Goal: Task Accomplishment & Management: Use online tool/utility

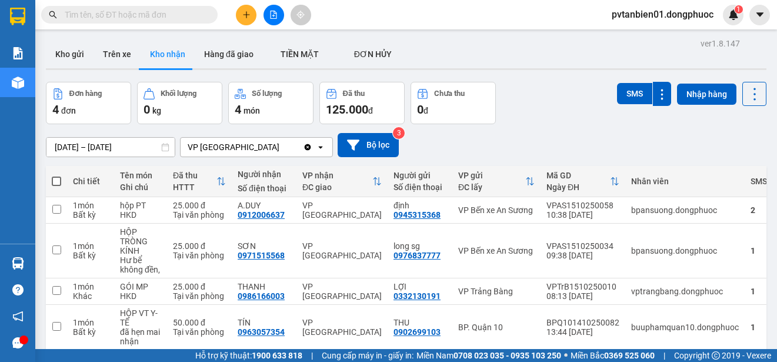
scroll to position [54, 0]
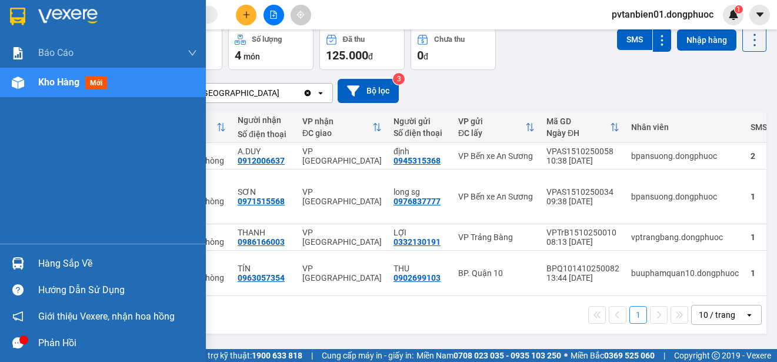
click at [45, 15] on img at bounding box center [67, 17] width 59 height 18
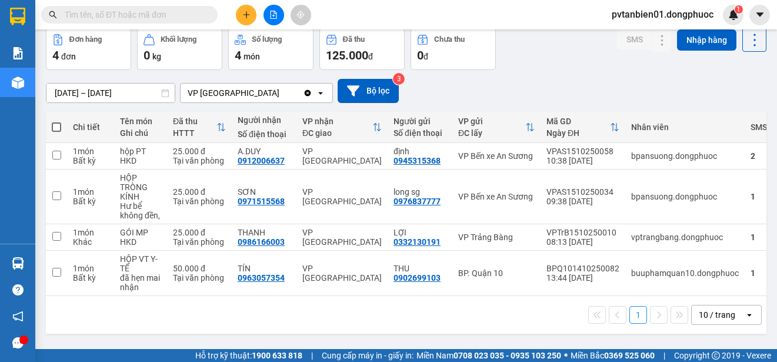
click at [626, 69] on div "SMS Nhập hàng" at bounding box center [691, 49] width 149 height 42
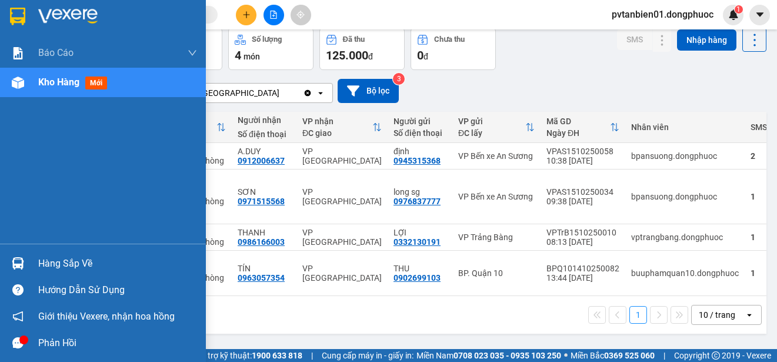
click at [4, 261] on div "Hàng sắp về" at bounding box center [103, 263] width 206 height 26
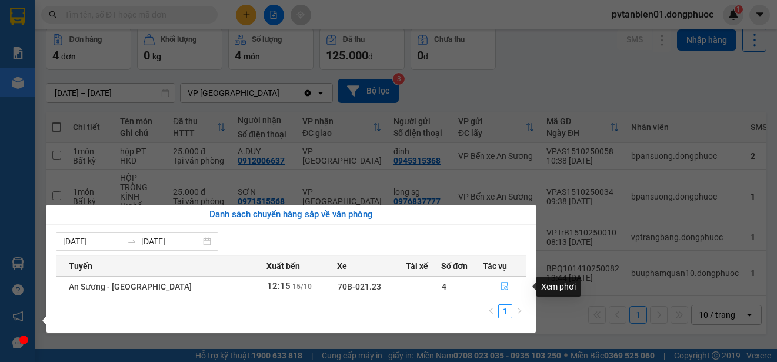
click at [500, 292] on button "button" at bounding box center [505, 286] width 42 height 19
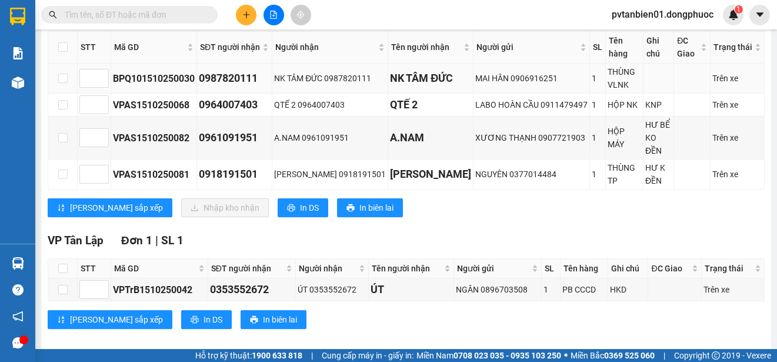
scroll to position [165, 0]
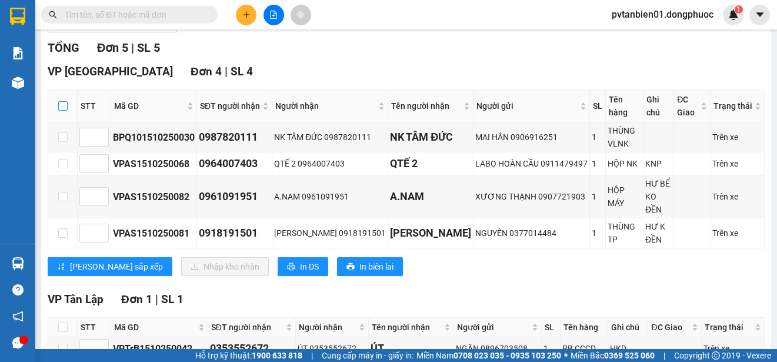
click at [65, 108] on input "checkbox" at bounding box center [62, 105] width 9 height 9
checkbox input "true"
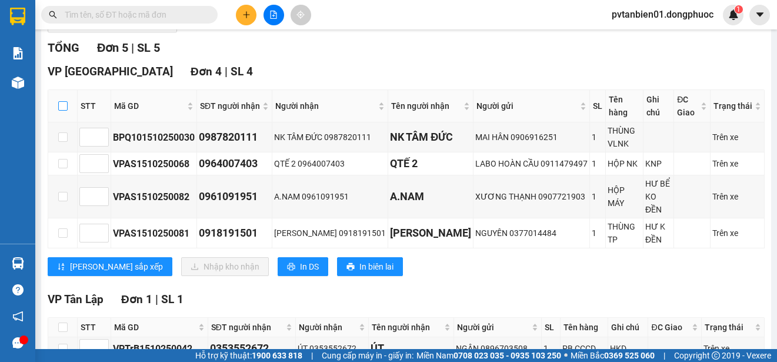
checkbox input "true"
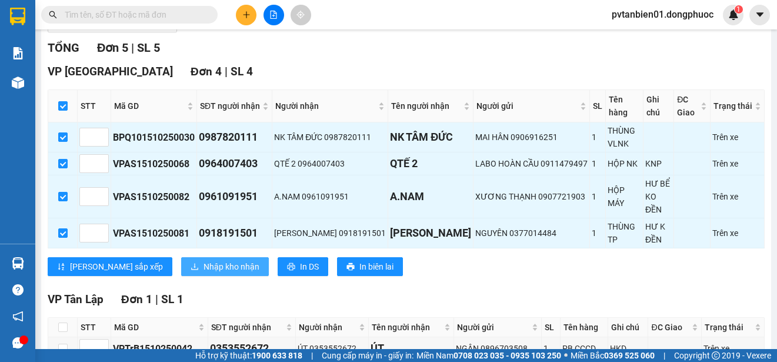
click at [204, 260] on span "Nhập kho nhận" at bounding box center [232, 266] width 56 height 13
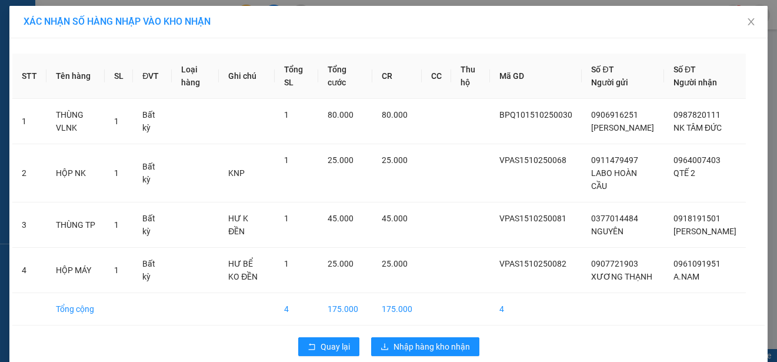
scroll to position [30, 0]
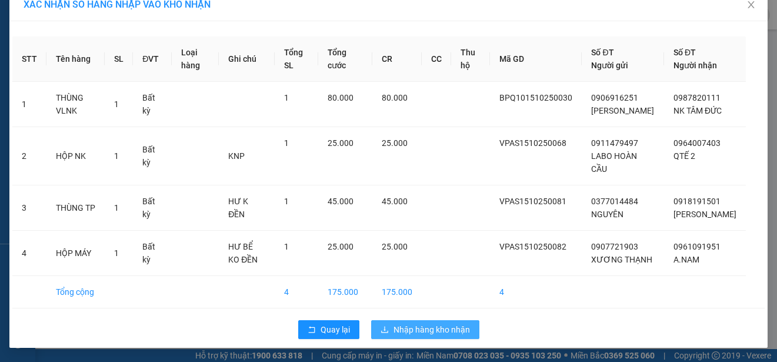
click at [434, 328] on span "Nhập hàng kho nhận" at bounding box center [432, 329] width 77 height 13
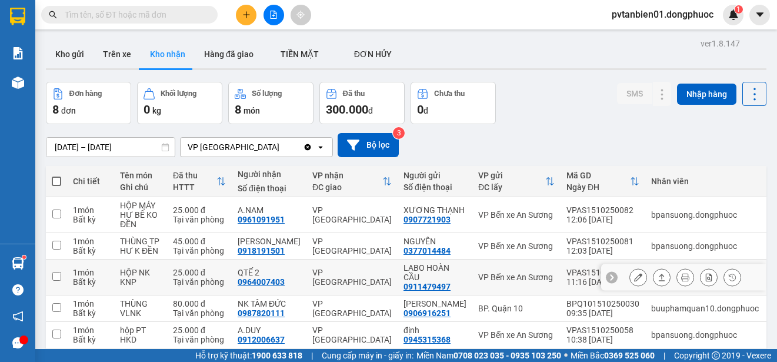
click at [404, 272] on div "LABO HOÀN CẦU" at bounding box center [435, 272] width 63 height 19
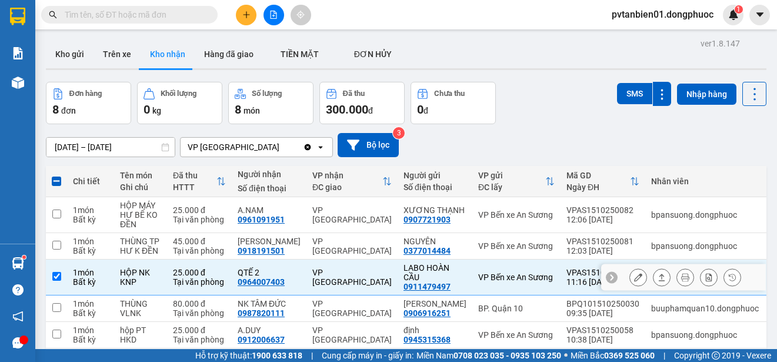
click at [658, 277] on icon at bounding box center [662, 277] width 8 height 8
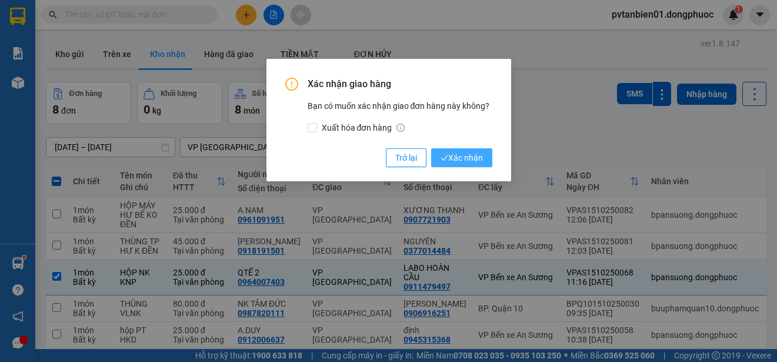
click at [472, 162] on span "Xác nhận" at bounding box center [462, 157] width 42 height 13
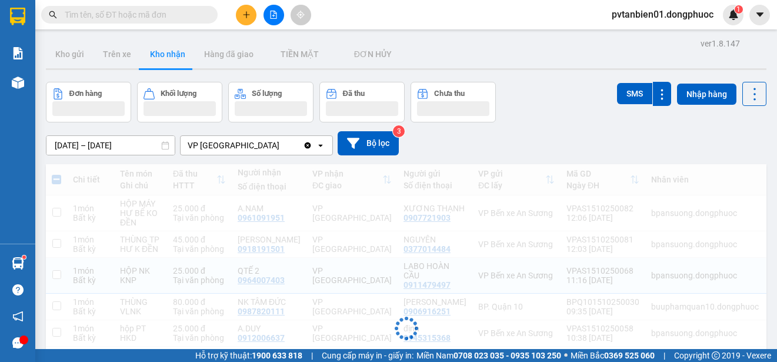
checkbox input "false"
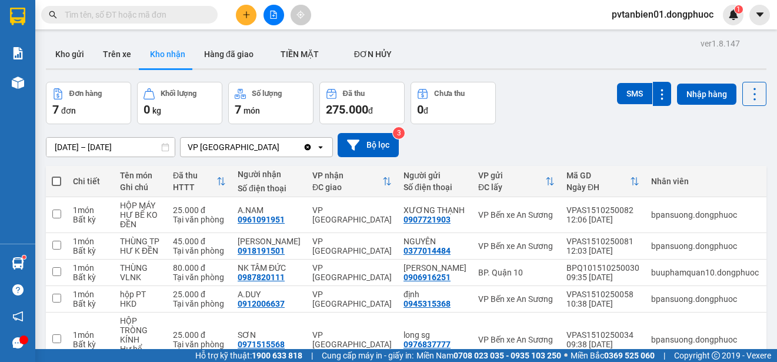
scroll to position [118, 0]
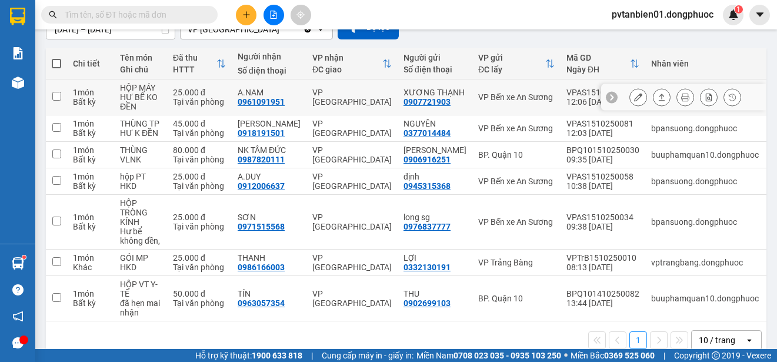
click at [330, 95] on div "VP [GEOGRAPHIC_DATA]" at bounding box center [351, 97] width 79 height 19
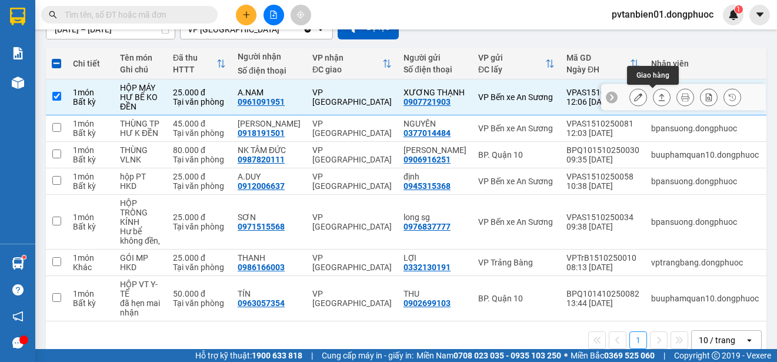
click at [658, 99] on icon at bounding box center [662, 97] width 8 height 8
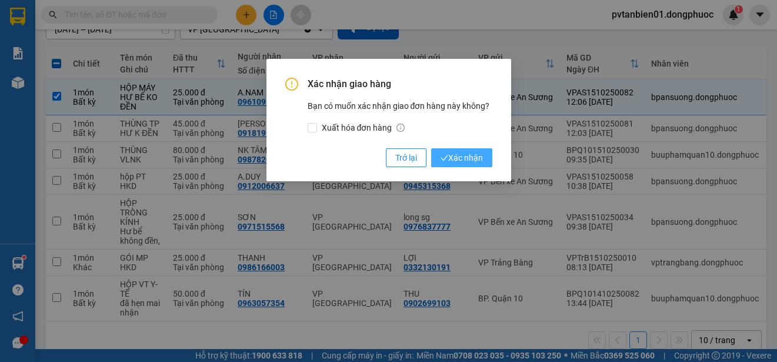
click at [463, 158] on span "Xác nhận" at bounding box center [462, 157] width 42 height 13
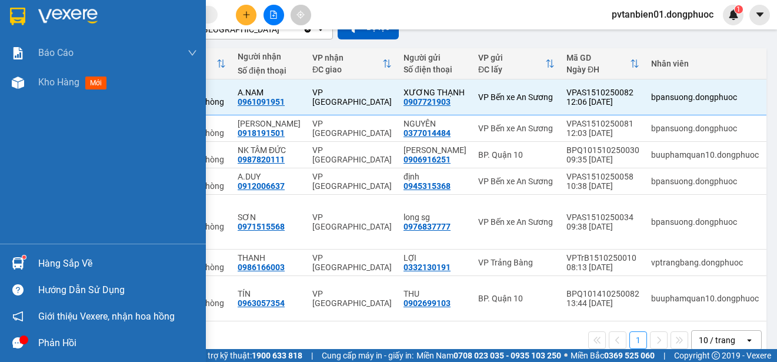
click at [8, 257] on div at bounding box center [18, 263] width 21 height 21
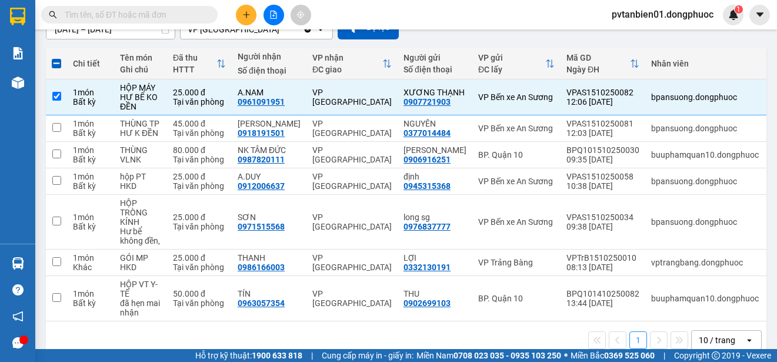
click at [488, 35] on section "Kết quả tìm kiếm ( 0 ) Bộ lọc Ngày tạo đơn gần nhất No Data pvtanbien01.dongphu…" at bounding box center [388, 181] width 777 height 362
click at [657, 98] on button at bounding box center [662, 97] width 16 height 21
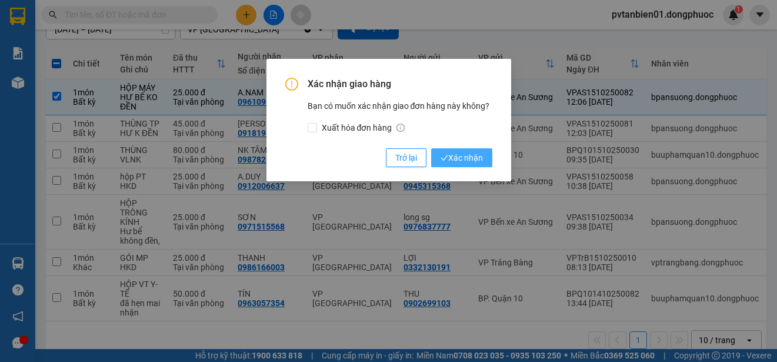
click at [468, 155] on span "Xác nhận" at bounding box center [462, 157] width 42 height 13
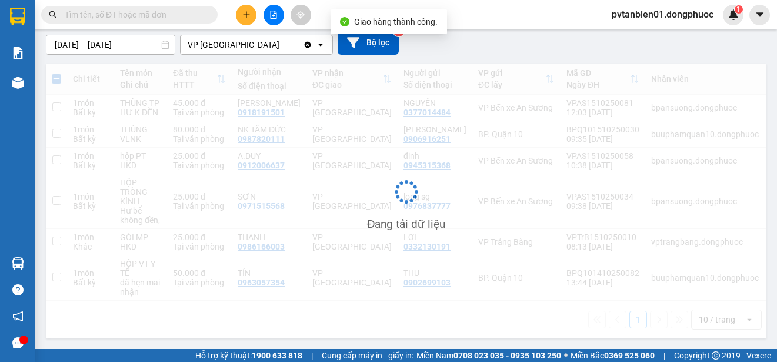
checkbox input "false"
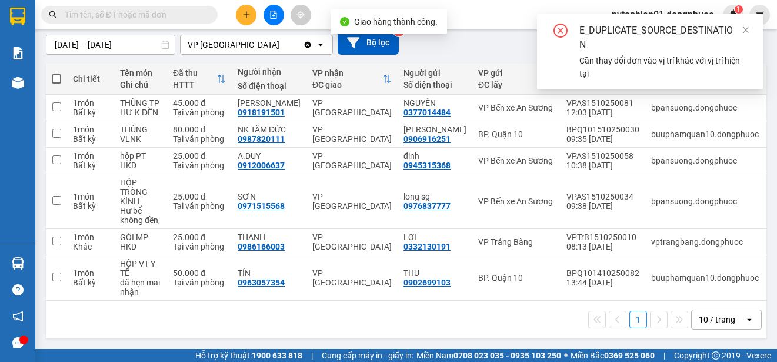
click at [331, 332] on div "1 10 / trang open" at bounding box center [406, 320] width 721 height 38
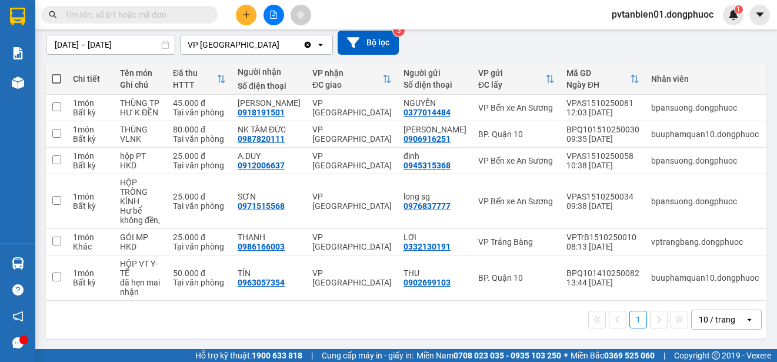
click at [148, 318] on div "1 10 / trang open" at bounding box center [407, 320] width 712 height 20
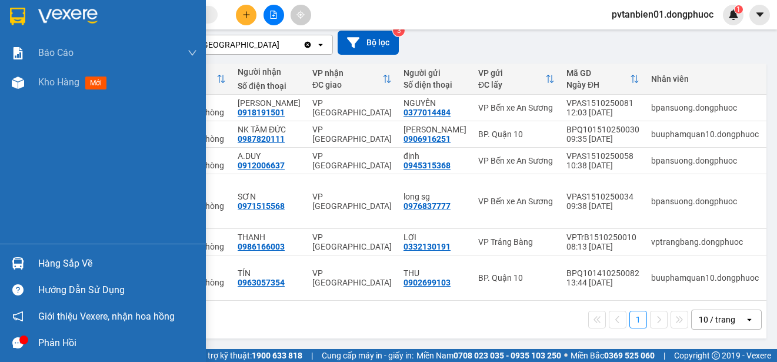
click at [8, 258] on div at bounding box center [18, 263] width 21 height 21
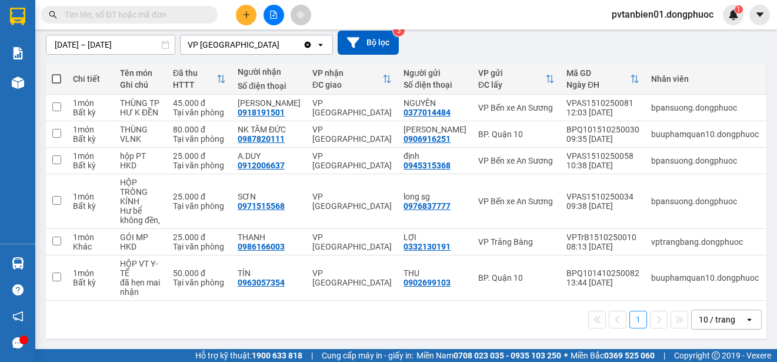
drag, startPoint x: 571, startPoint y: 303, endPoint x: 561, endPoint y: 305, distance: 10.7
click at [571, 304] on section "Kết quả tìm kiếm ( 0 ) Bộ lọc Ngày tạo đơn gần nhất No Data pvtanbien01.dongphu…" at bounding box center [388, 181] width 777 height 362
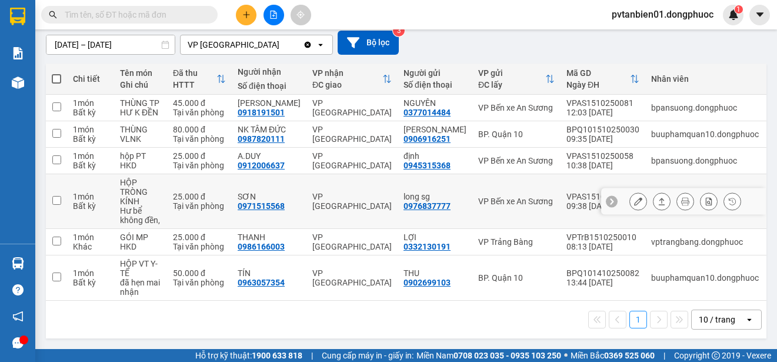
click at [478, 197] on div "VP Bến xe An Sương" at bounding box center [516, 201] width 77 height 9
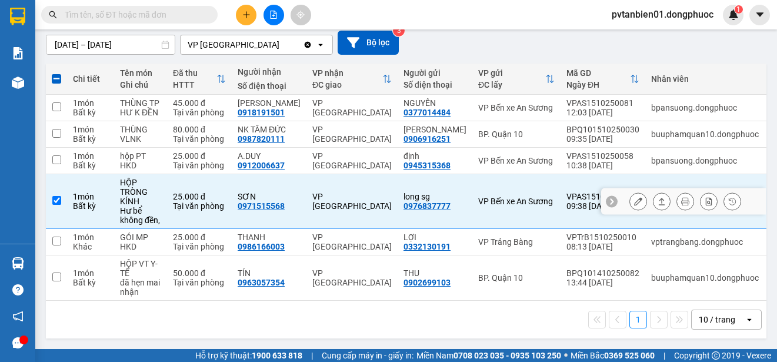
click at [659, 198] on icon at bounding box center [662, 201] width 6 height 7
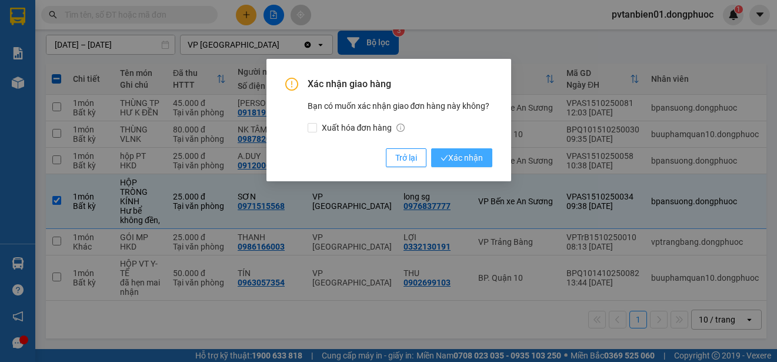
click at [450, 155] on span "Xác nhận" at bounding box center [462, 157] width 42 height 13
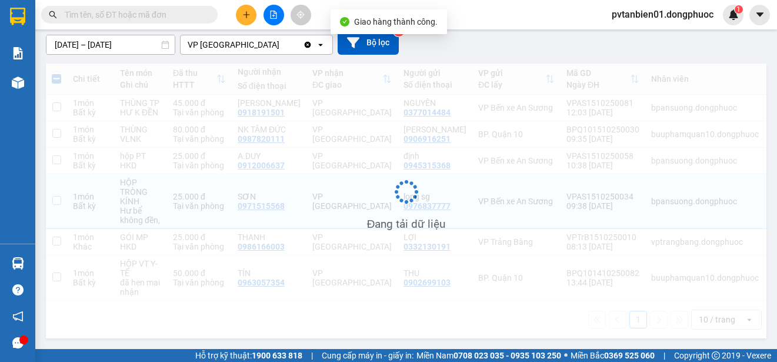
checkbox input "false"
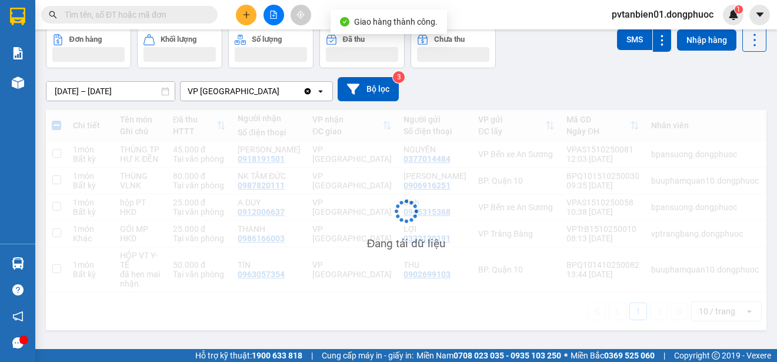
scroll to position [54, 0]
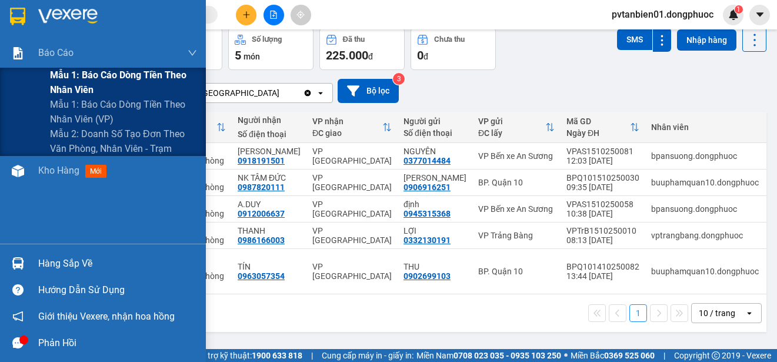
click at [67, 80] on span "Mẫu 1: Báo cáo dòng tiền theo nhân viên" at bounding box center [123, 82] width 147 height 29
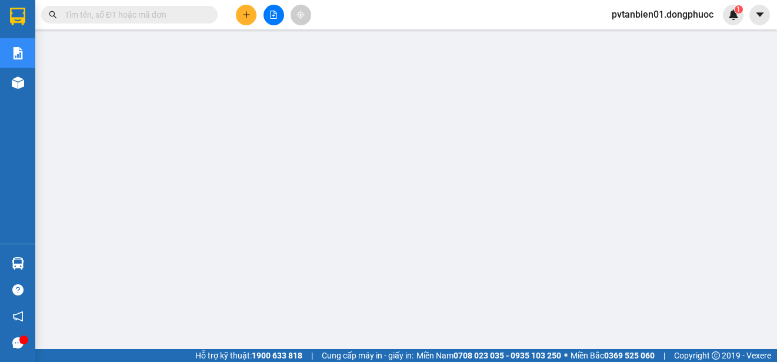
scroll to position [36, 0]
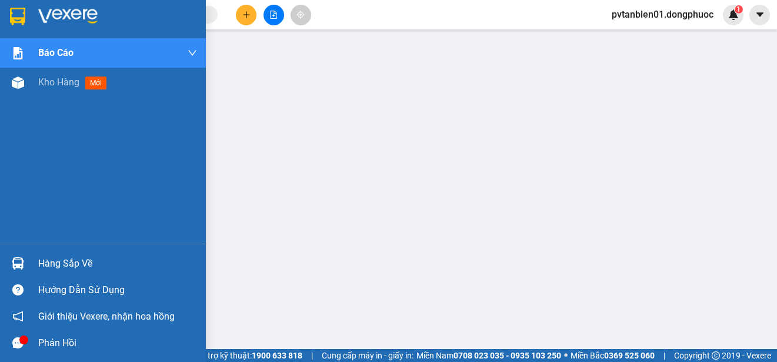
drag, startPoint x: 23, startPoint y: 259, endPoint x: 39, endPoint y: 265, distance: 16.9
click at [24, 259] on img at bounding box center [18, 263] width 12 height 12
